Goal: Check status: Check status

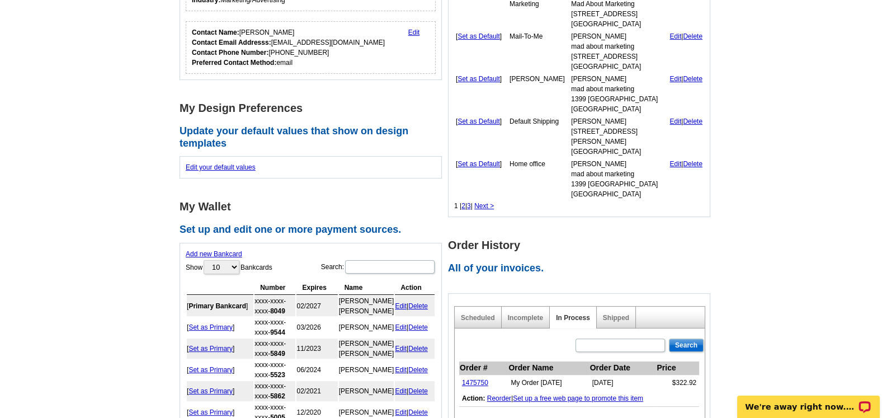
scroll to position [447, 0]
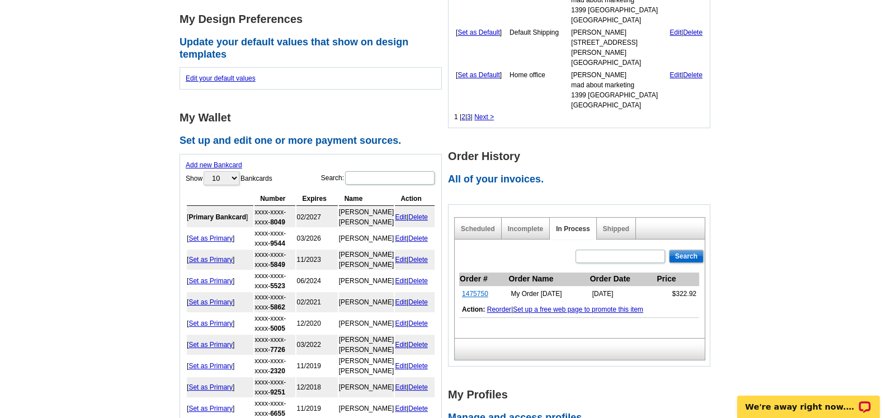
click at [475, 290] on link "1475750" at bounding box center [475, 294] width 26 height 8
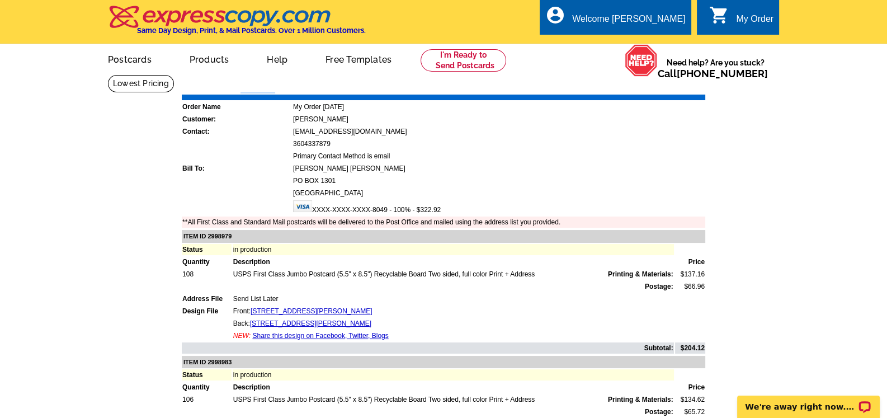
drag, startPoint x: 280, startPoint y: 84, endPoint x: 243, endPoint y: 84, distance: 36.9
click at [243, 84] on div "Order Number: 1475750 Download Invoice | Print Invoice" at bounding box center [444, 86] width 526 height 13
copy strong "1475750"
